Goal: Information Seeking & Learning: Learn about a topic

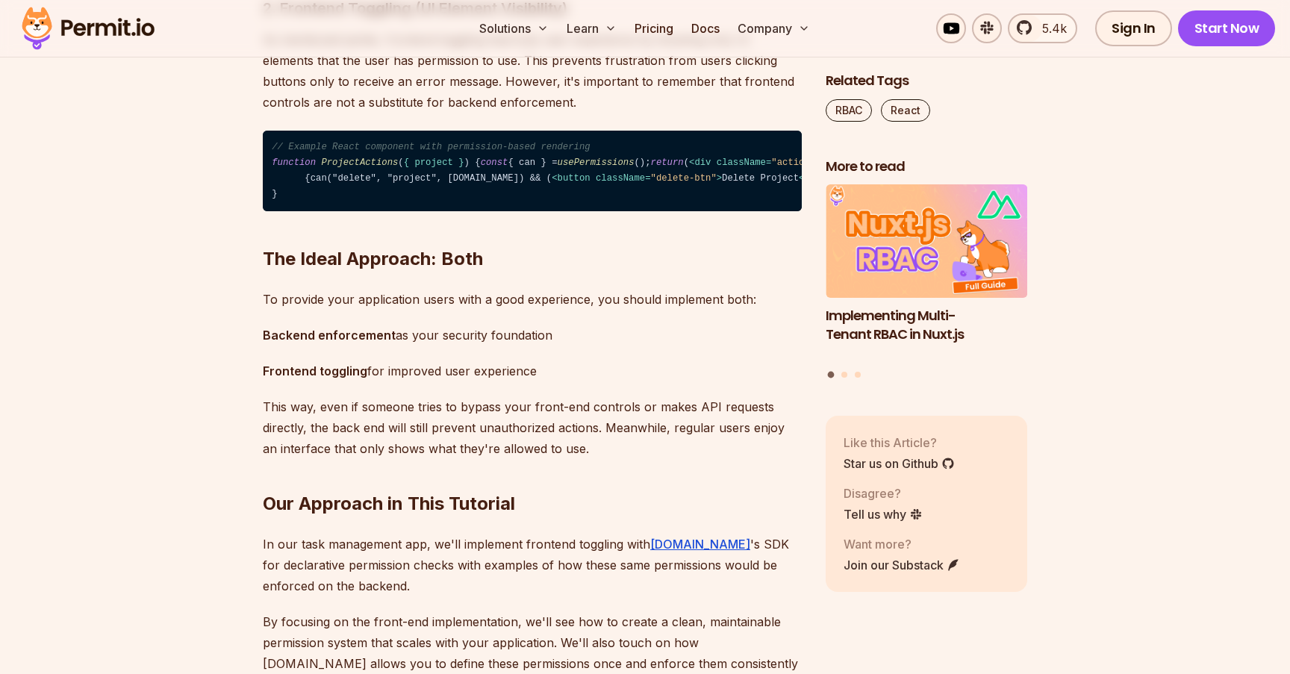
scroll to position [2655, 0]
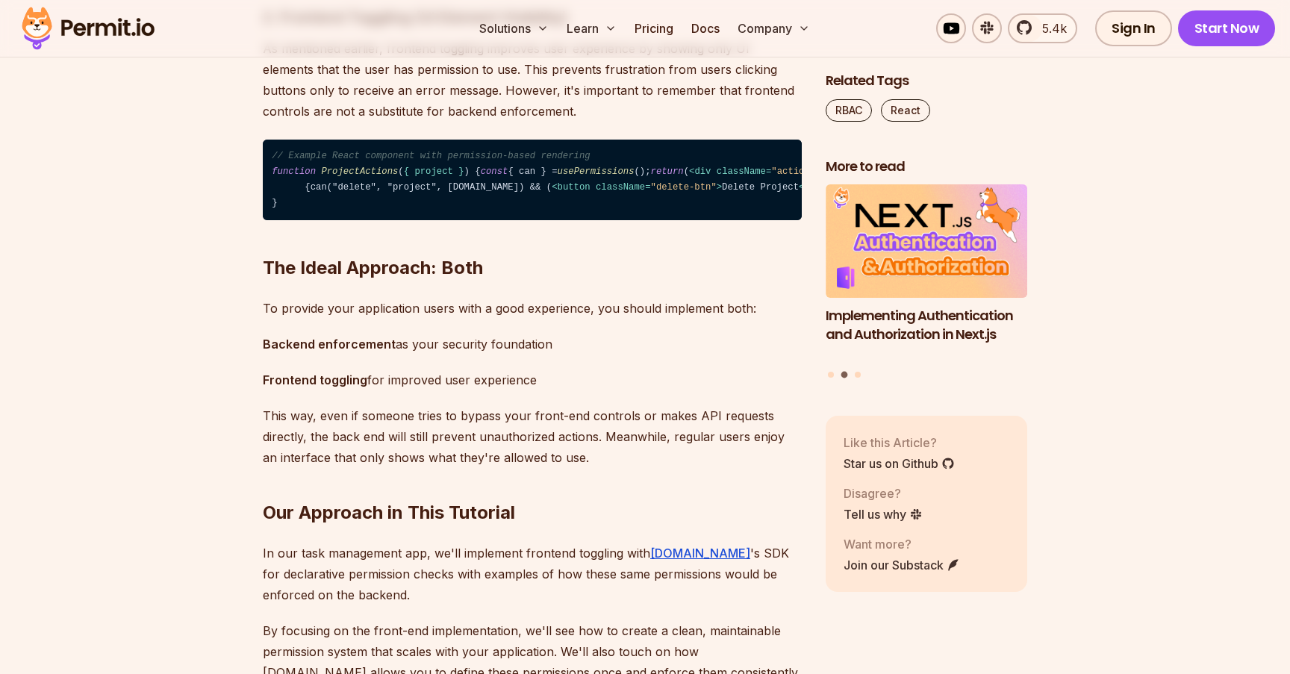
click at [413, 221] on code "// Example React component with permission-based rendering function ProjectActi…" at bounding box center [532, 180] width 539 height 81
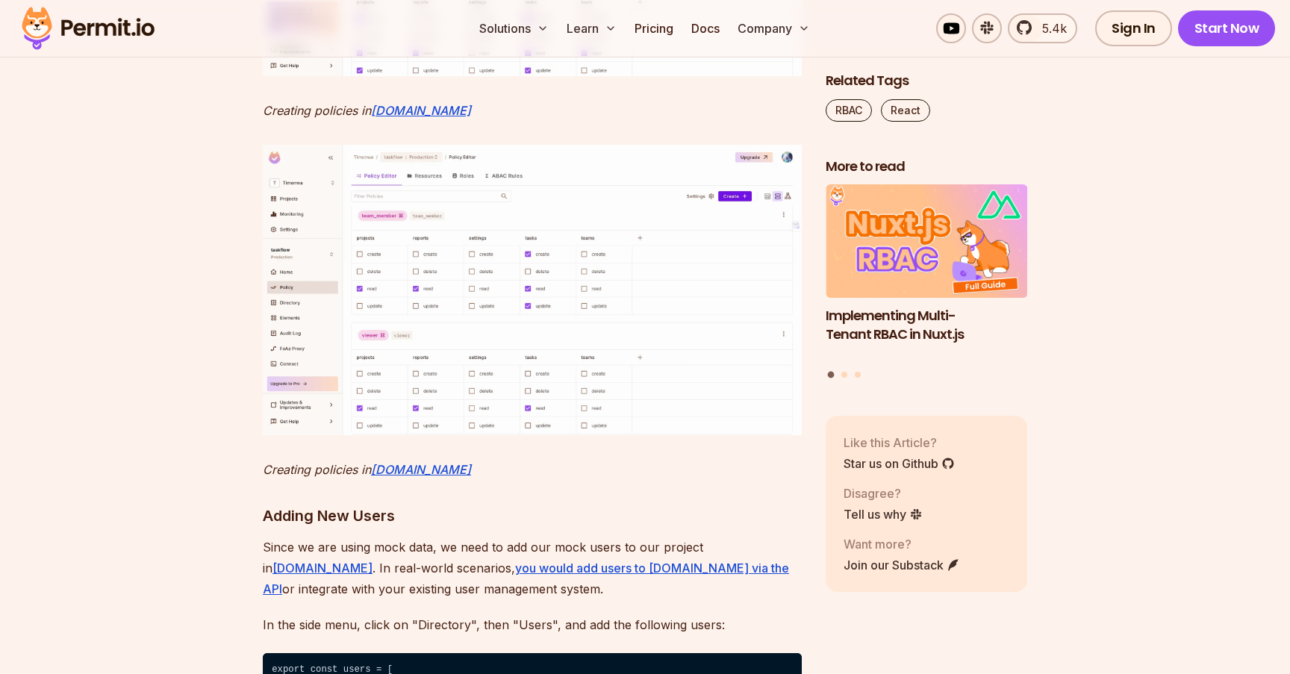
scroll to position [7104, 0]
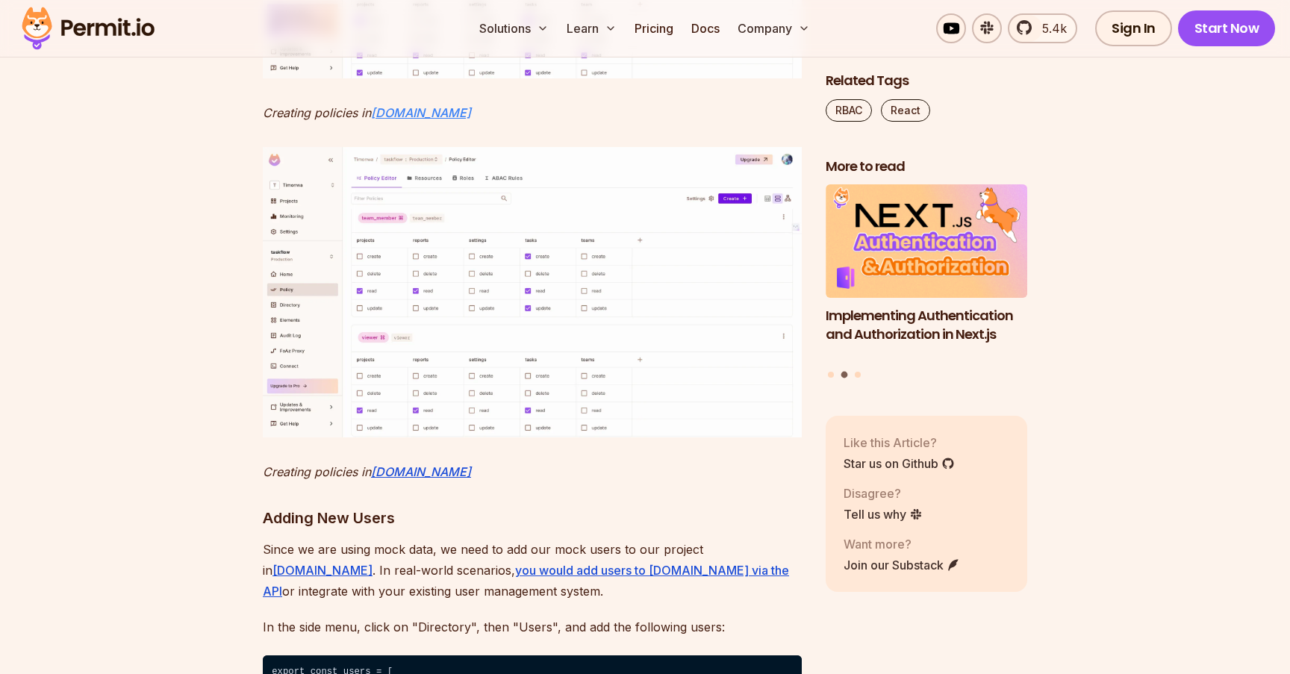
click at [411, 120] on em "Permit.io" at bounding box center [421, 112] width 100 height 15
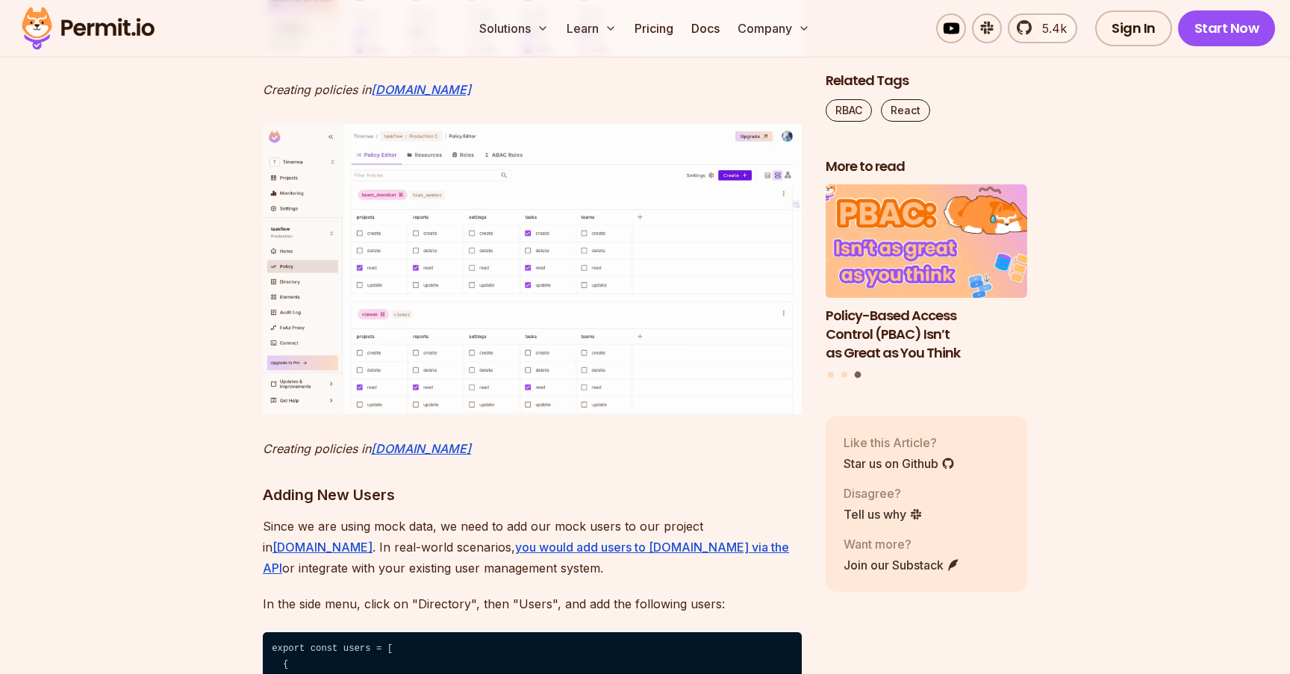
scroll to position [7164, 0]
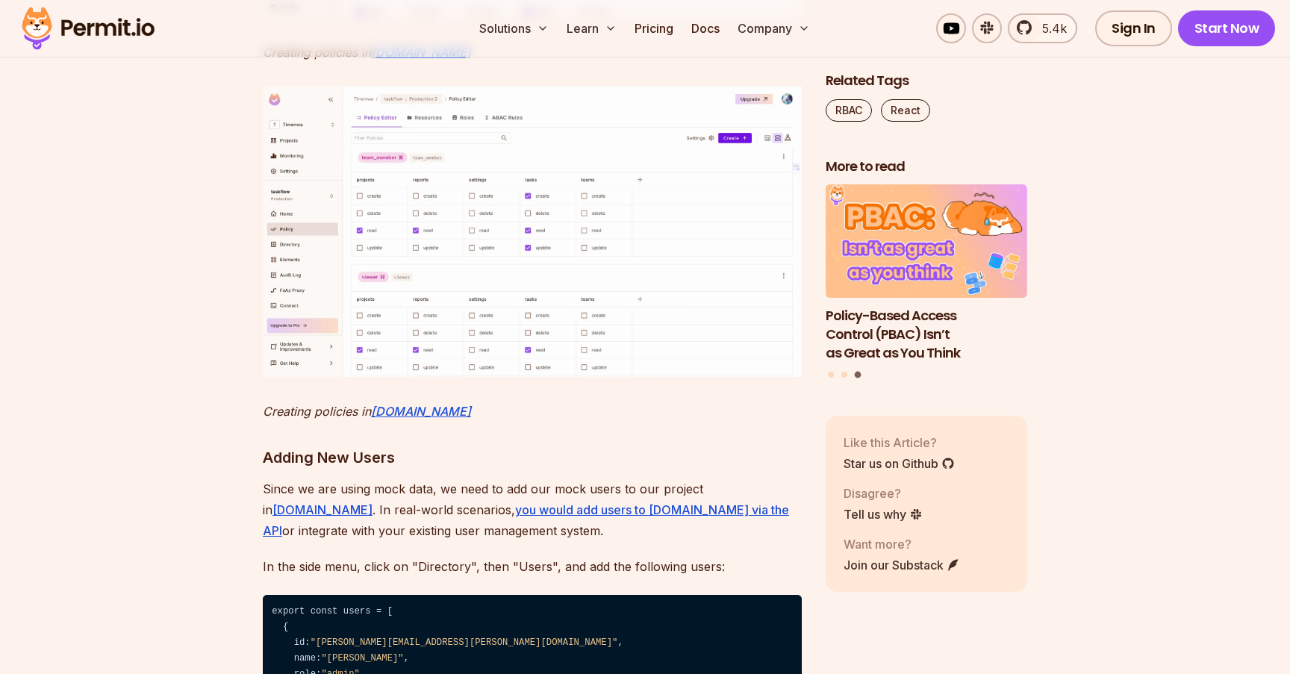
click at [403, 60] on em "Permit.io" at bounding box center [421, 52] width 100 height 15
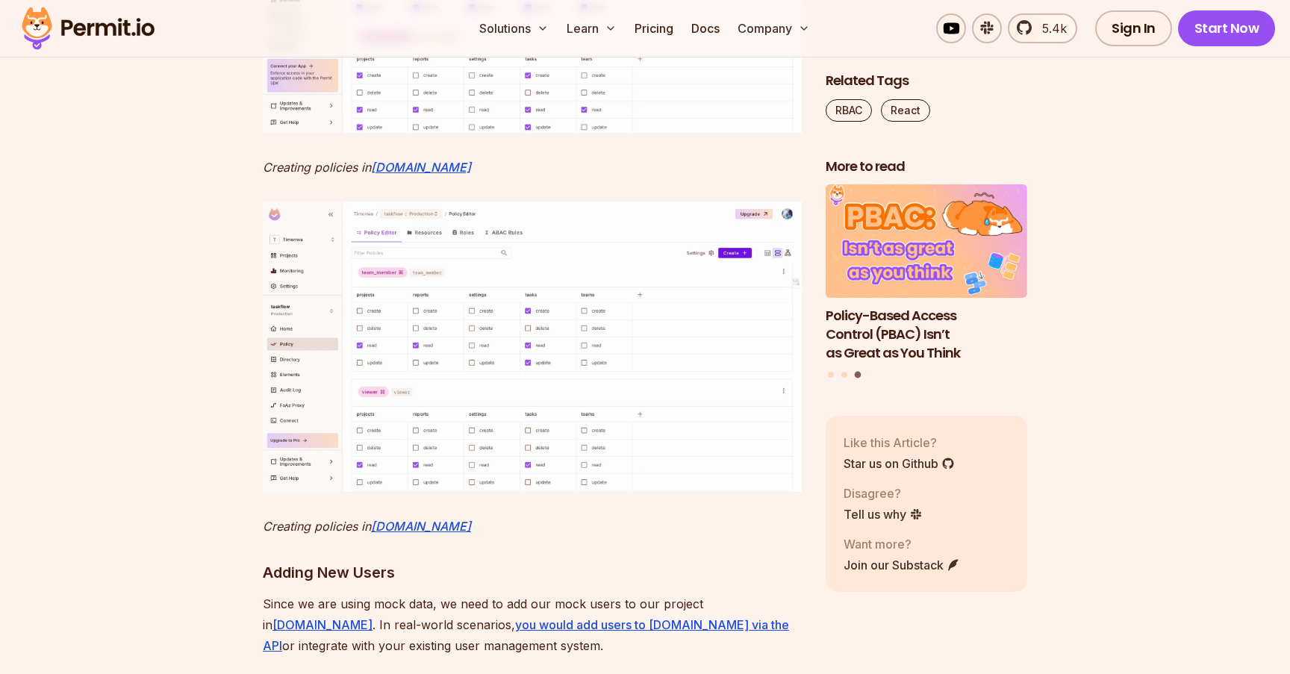
scroll to position [7045, 0]
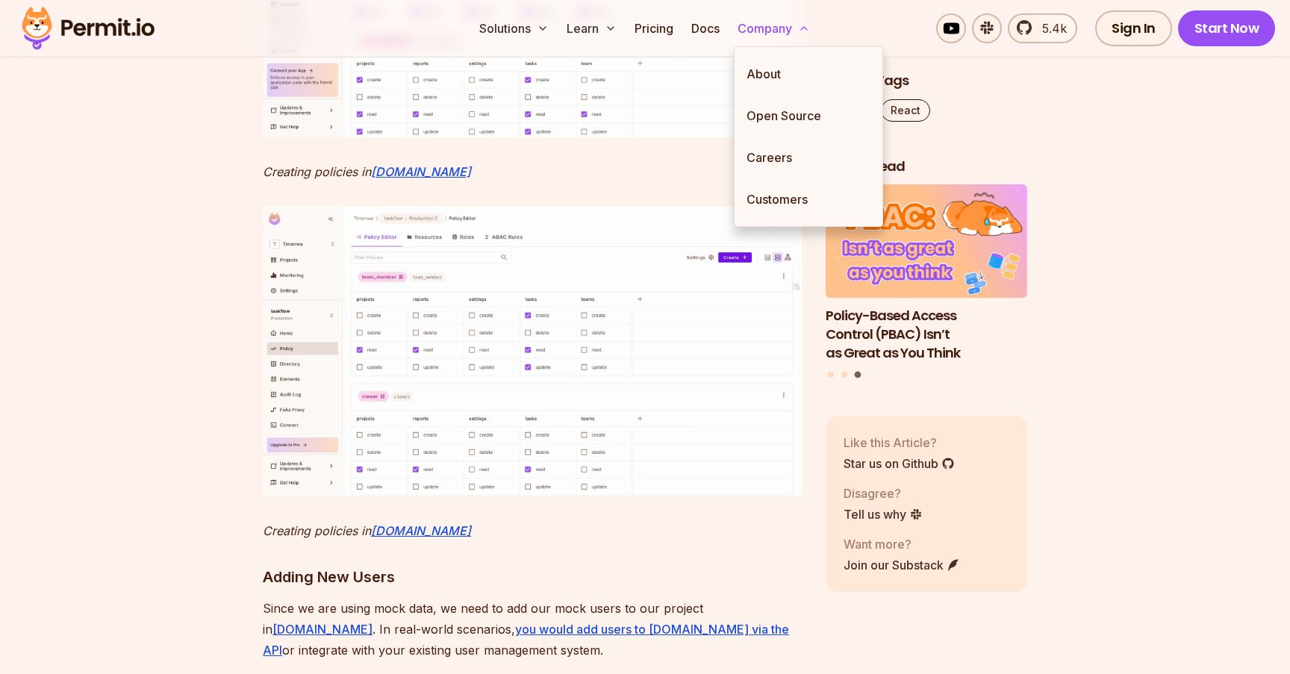
click at [797, 26] on button "Company" at bounding box center [774, 28] width 84 height 30
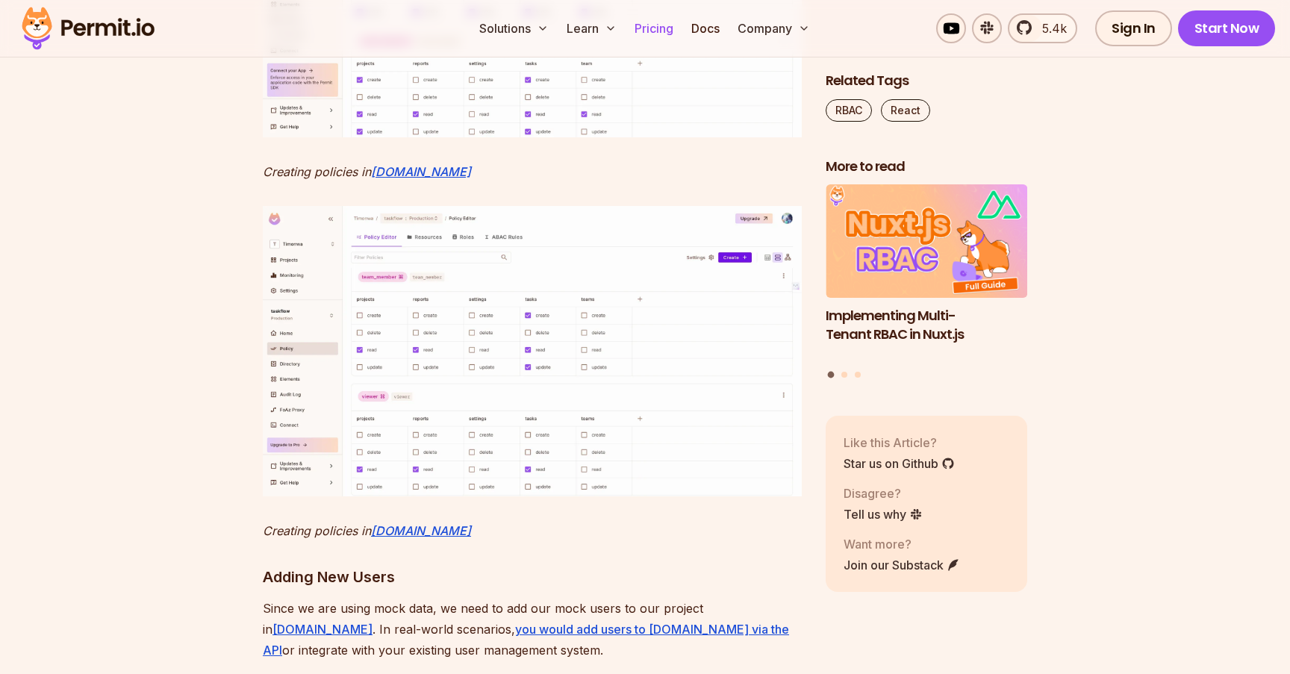
click at [659, 24] on link "Pricing" at bounding box center [654, 28] width 51 height 30
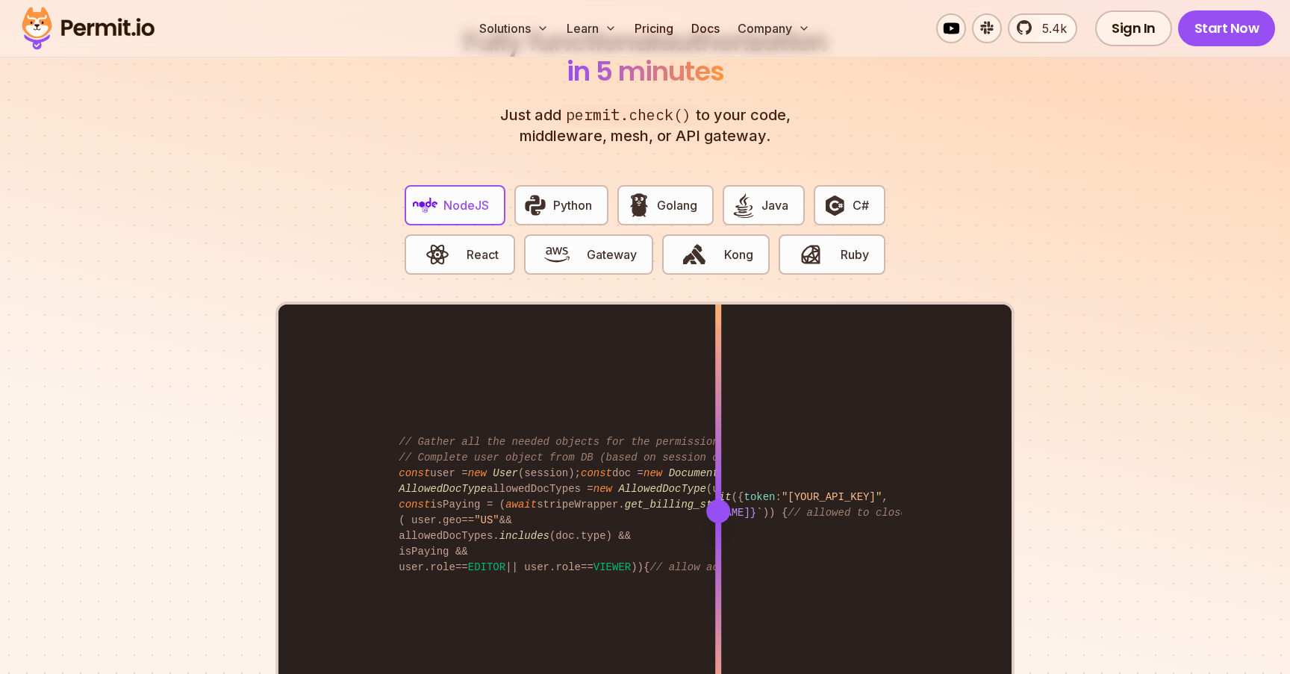
scroll to position [2872, 0]
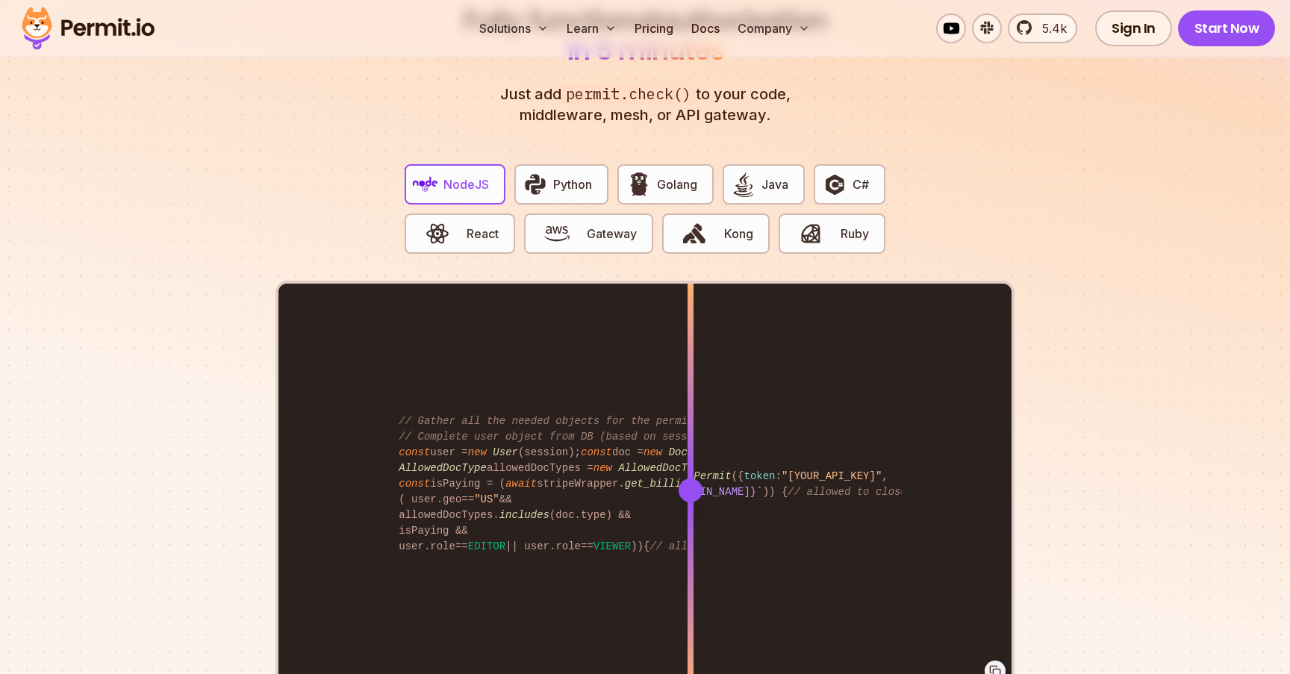
drag, startPoint x: 715, startPoint y: 472, endPoint x: 691, endPoint y: 481, distance: 25.5
click at [691, 481] on div at bounding box center [691, 491] width 24 height 24
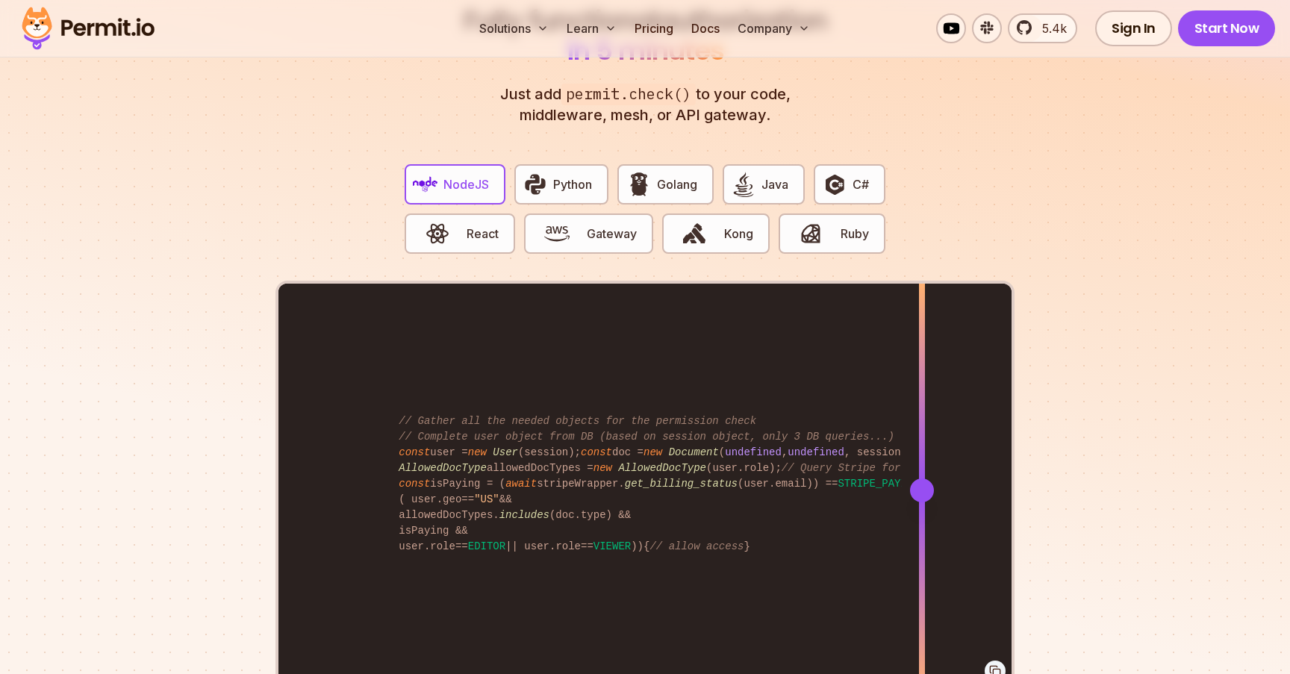
drag, startPoint x: 691, startPoint y: 481, endPoint x: 923, endPoint y: 558, distance: 244.6
click at [923, 558] on div at bounding box center [922, 490] width 6 height 412
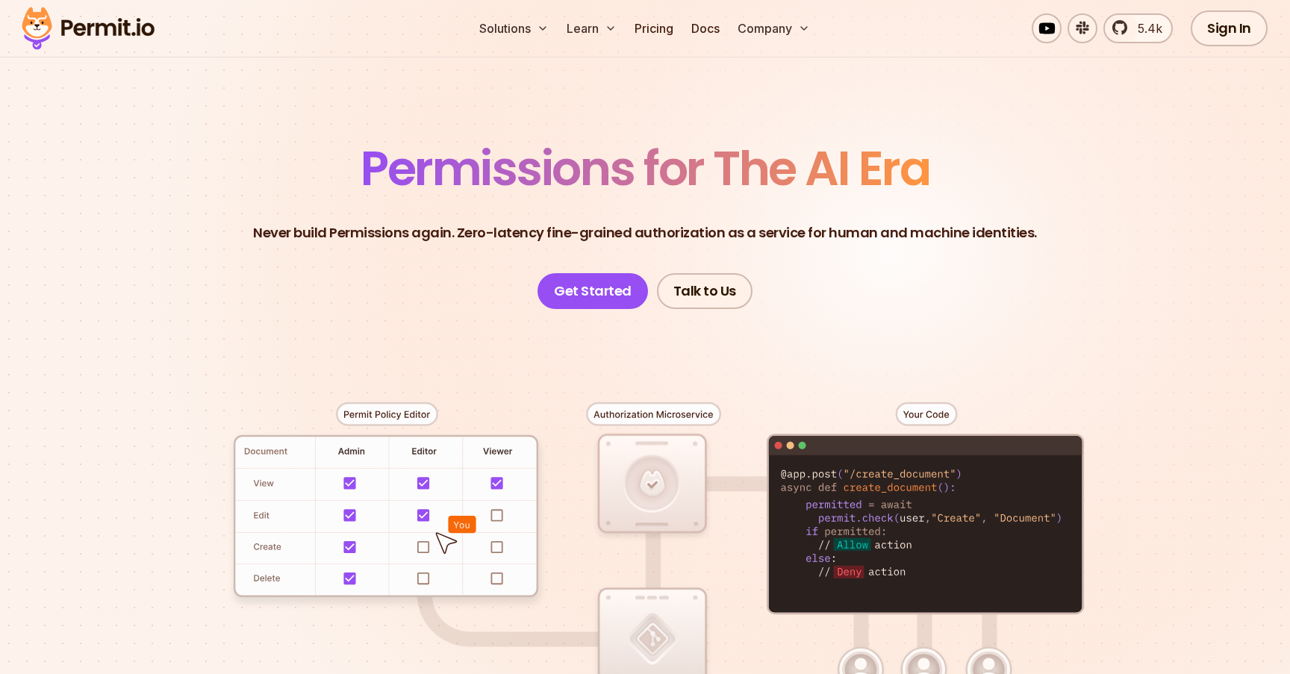
scroll to position [0, 0]
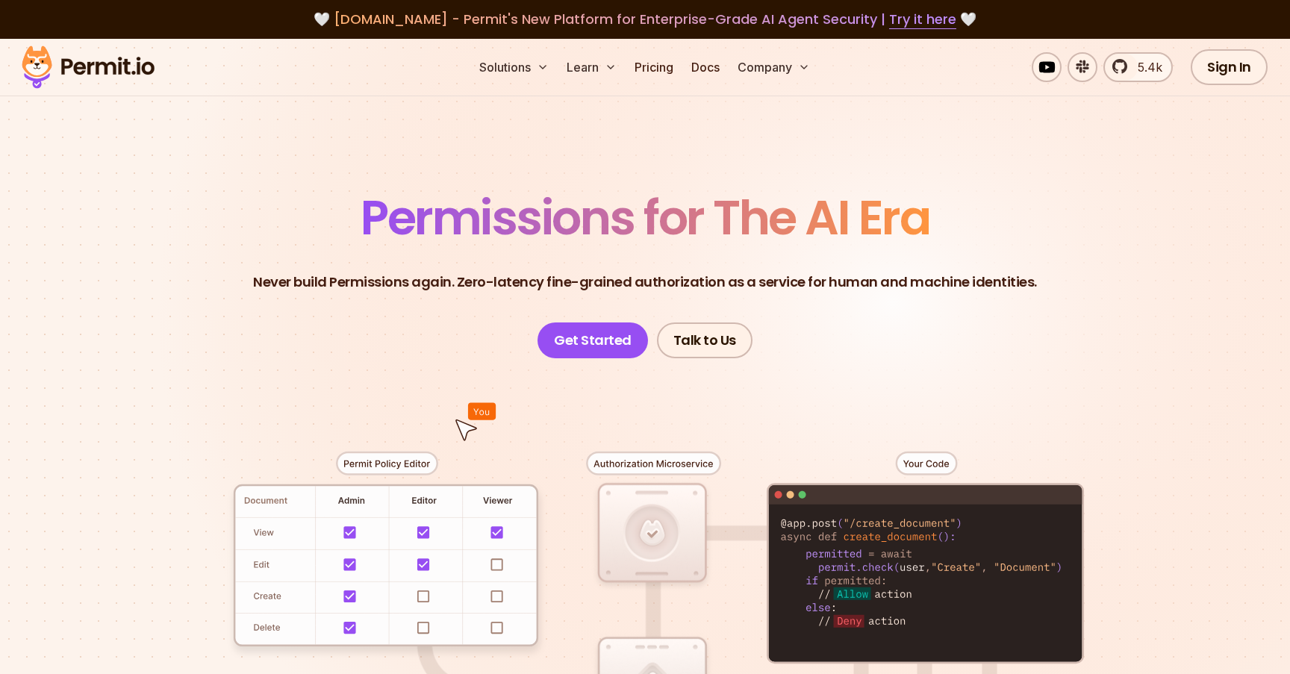
click at [148, 68] on img at bounding box center [88, 67] width 146 height 51
click at [128, 69] on img at bounding box center [88, 67] width 146 height 51
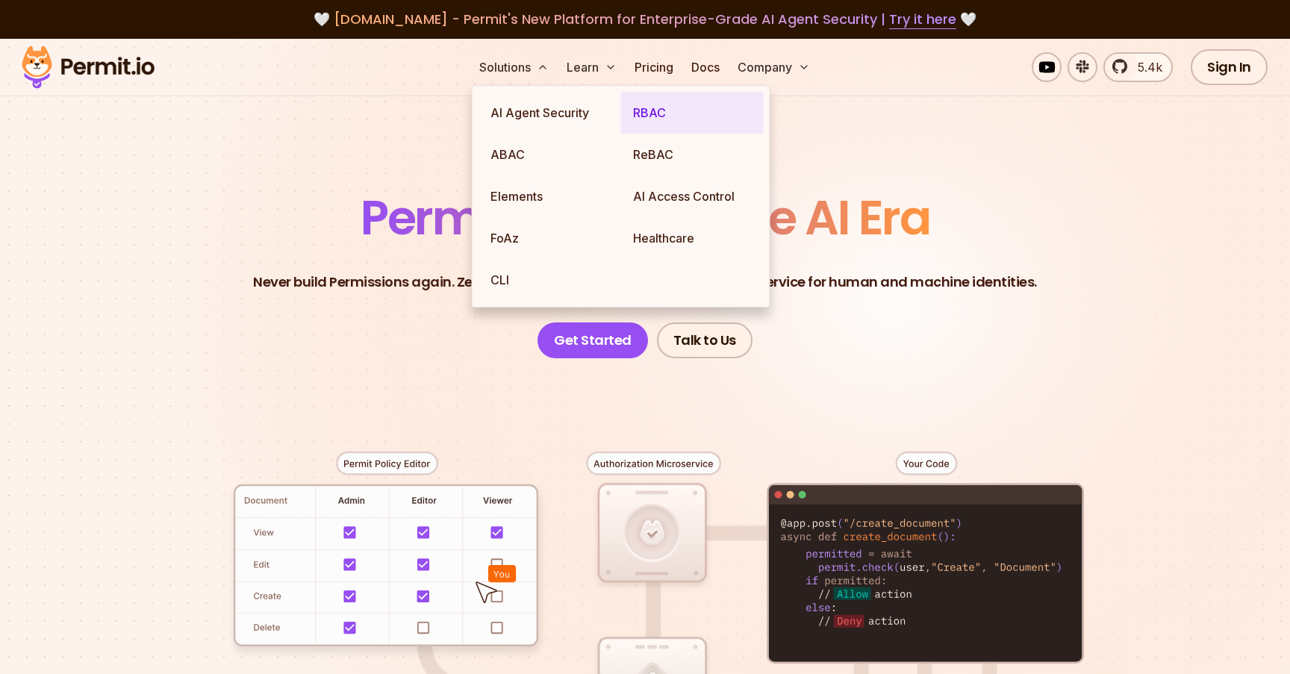
click at [642, 113] on link "RBAC" at bounding box center [692, 113] width 143 height 42
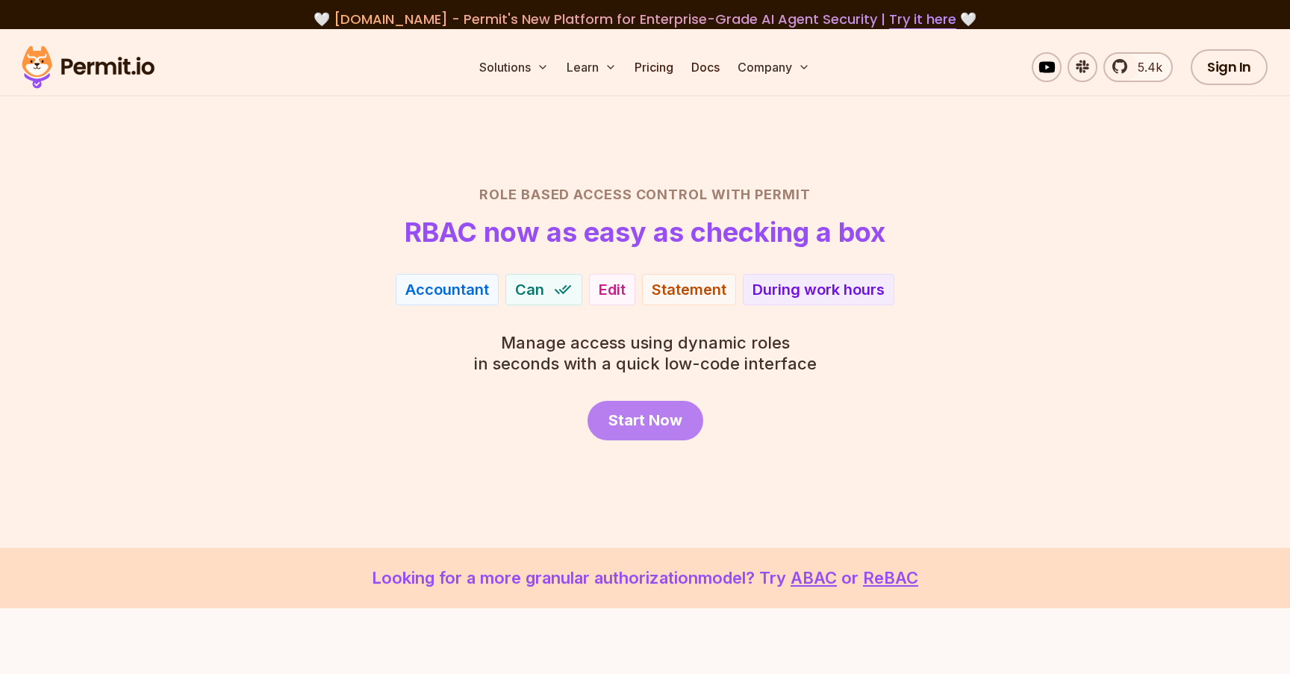
click at [666, 411] on span "Start Now" at bounding box center [646, 420] width 74 height 21
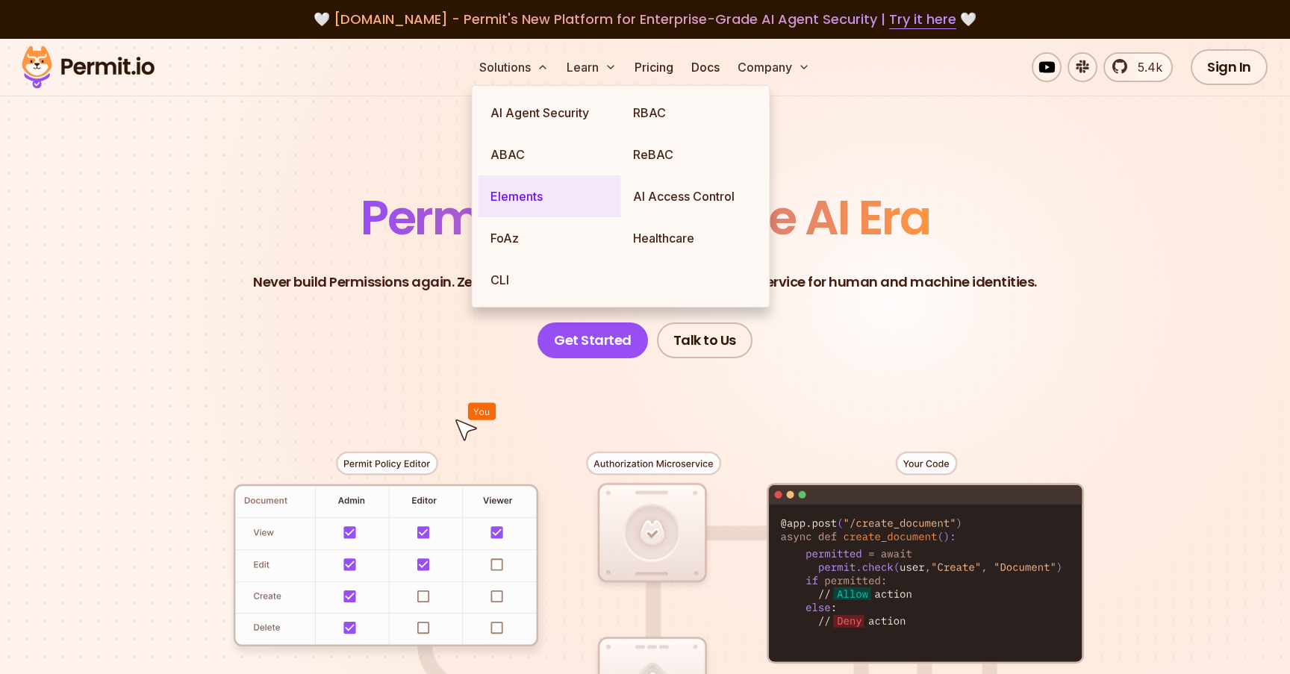
click at [524, 199] on link "Elements" at bounding box center [550, 196] width 143 height 42
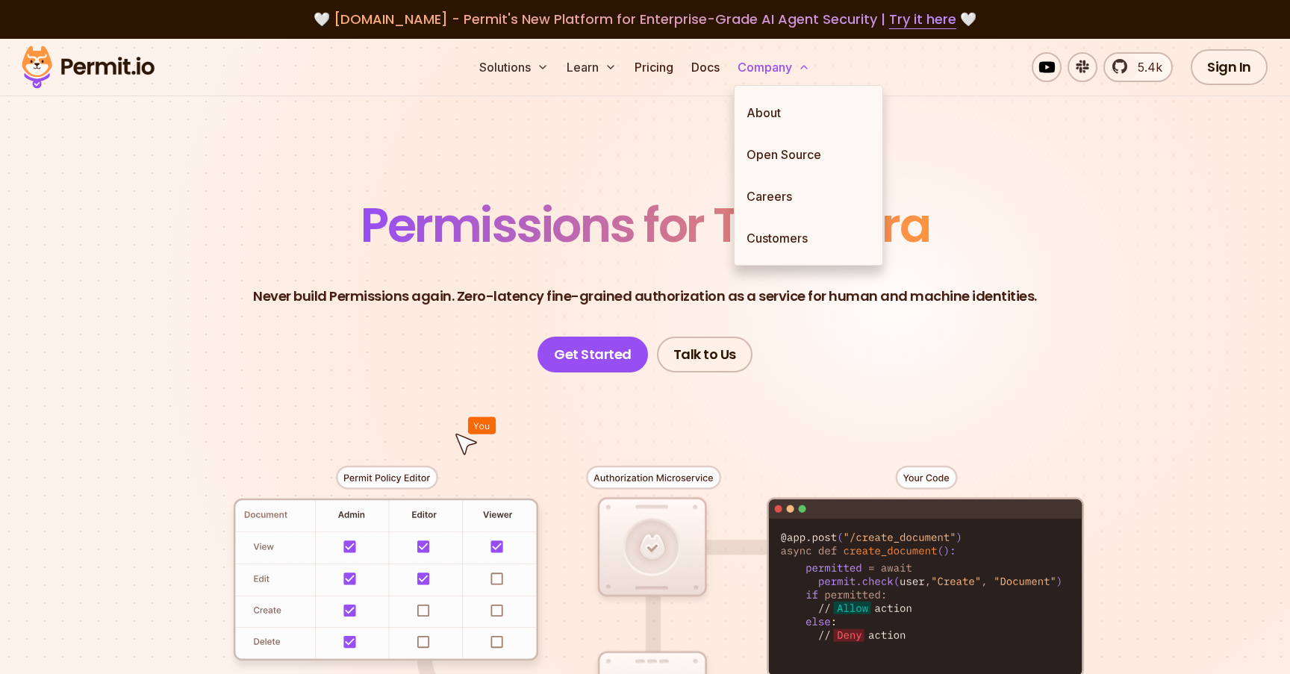
click at [768, 62] on button "Company" at bounding box center [774, 67] width 84 height 30
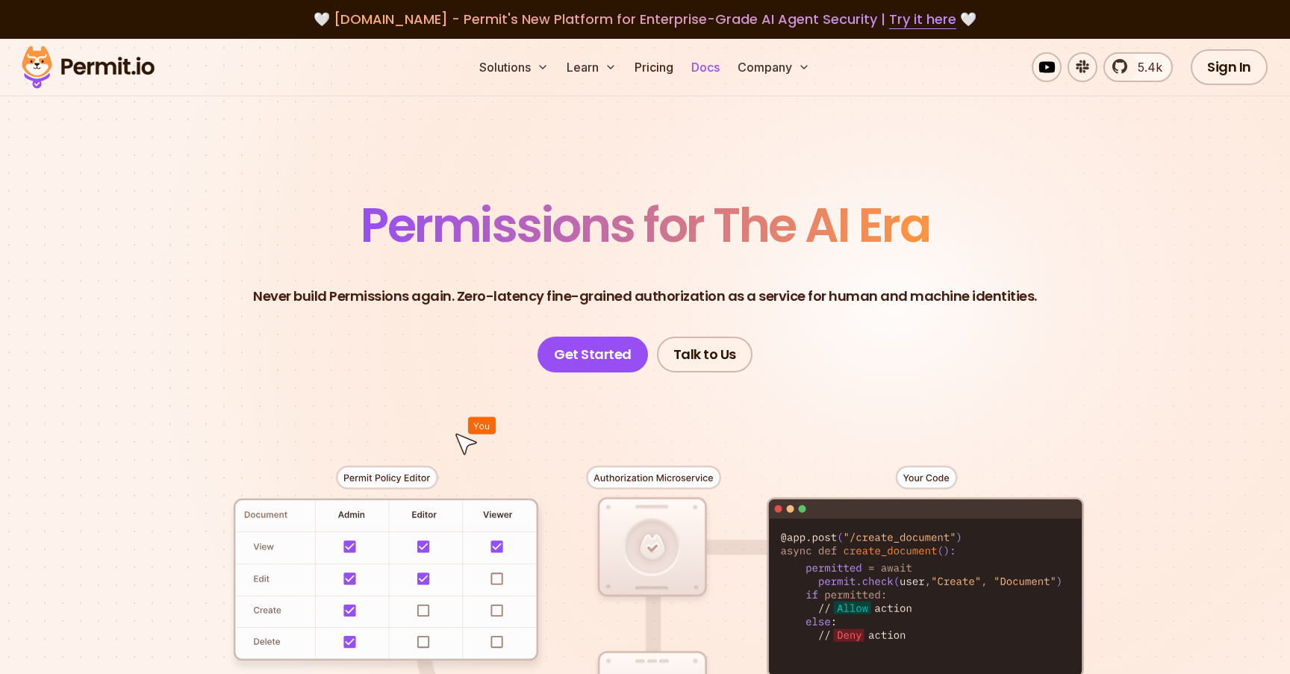
click at [705, 72] on link "Docs" at bounding box center [705, 67] width 40 height 30
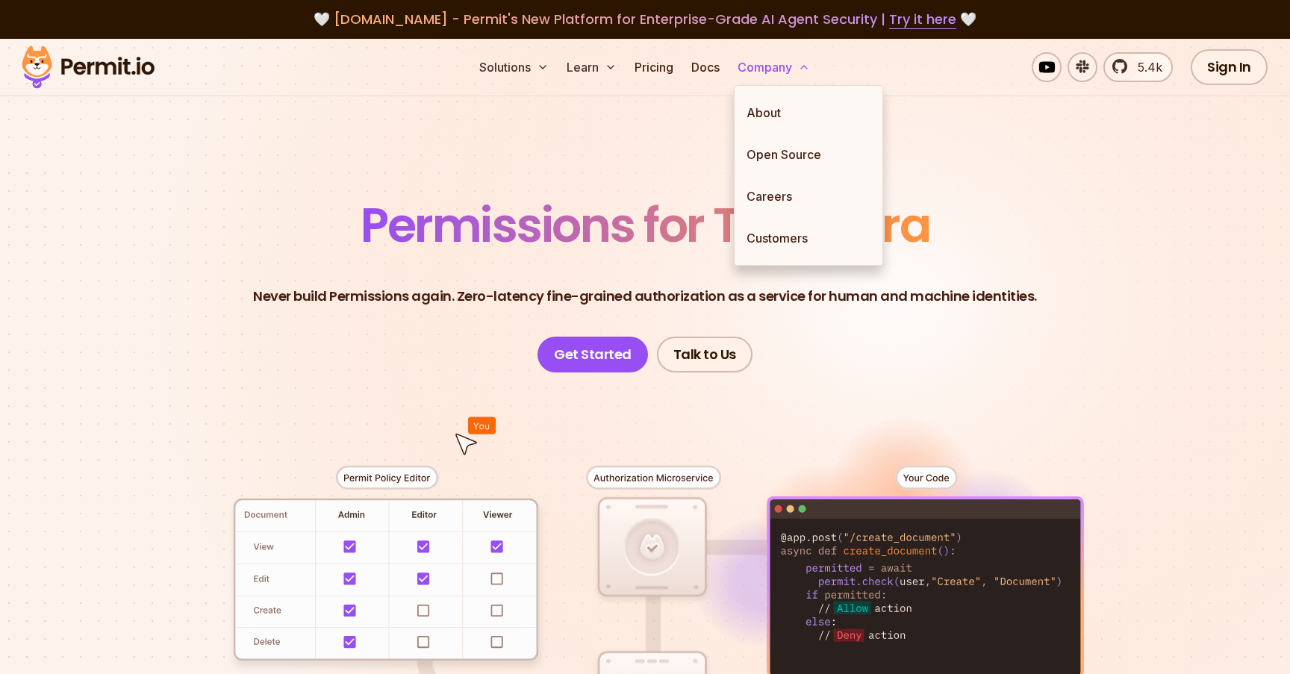
click at [763, 65] on button "Company" at bounding box center [774, 67] width 84 height 30
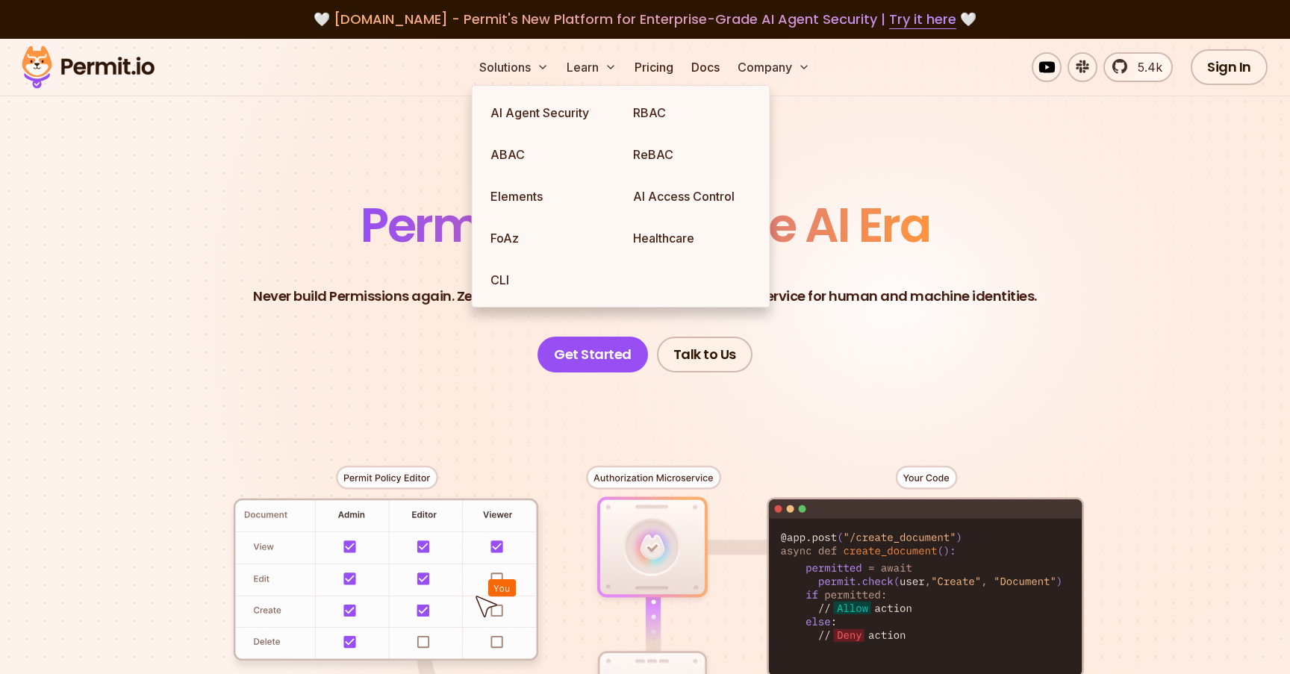
click at [447, 122] on section "Permissions for The AI Era Never build Permissions again. Zero-latency fine-gra…" at bounding box center [645, 539] width 1290 height 1000
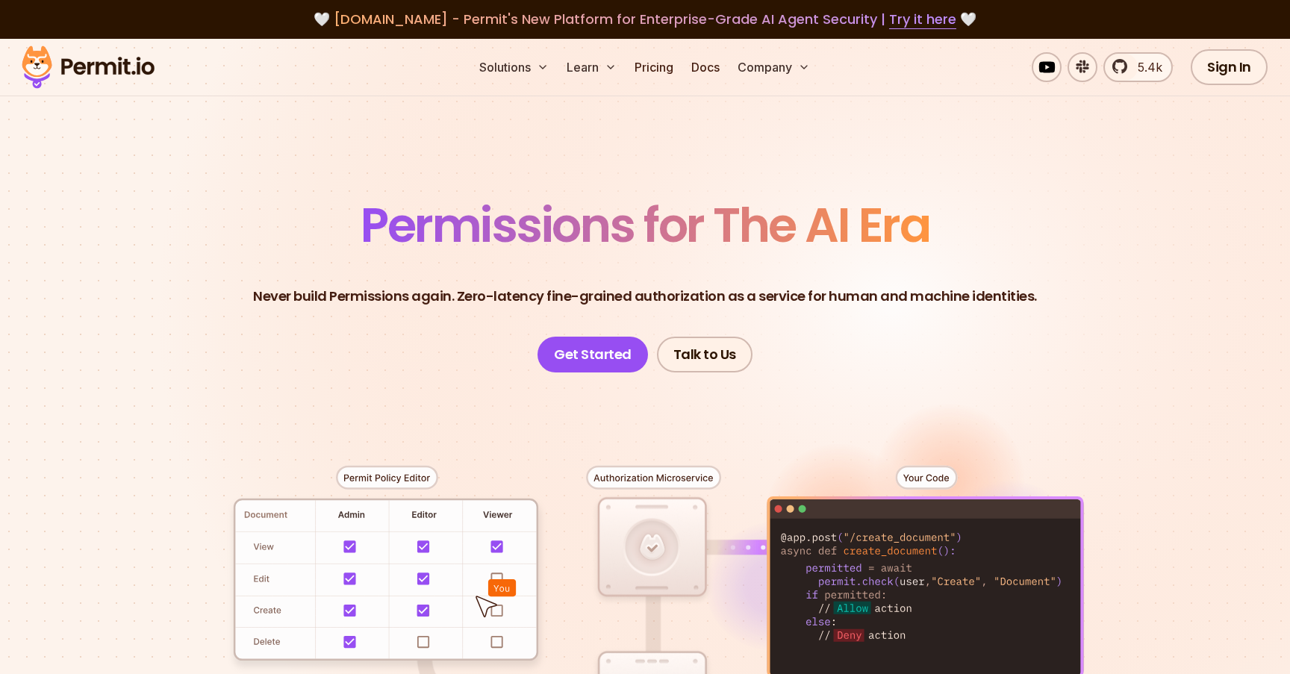
click at [226, 192] on section "Permissions for The AI Era Never build Permissions again. Zero-latency fine-gra…" at bounding box center [645, 539] width 1290 height 1000
